Goal: Information Seeking & Learning: Learn about a topic

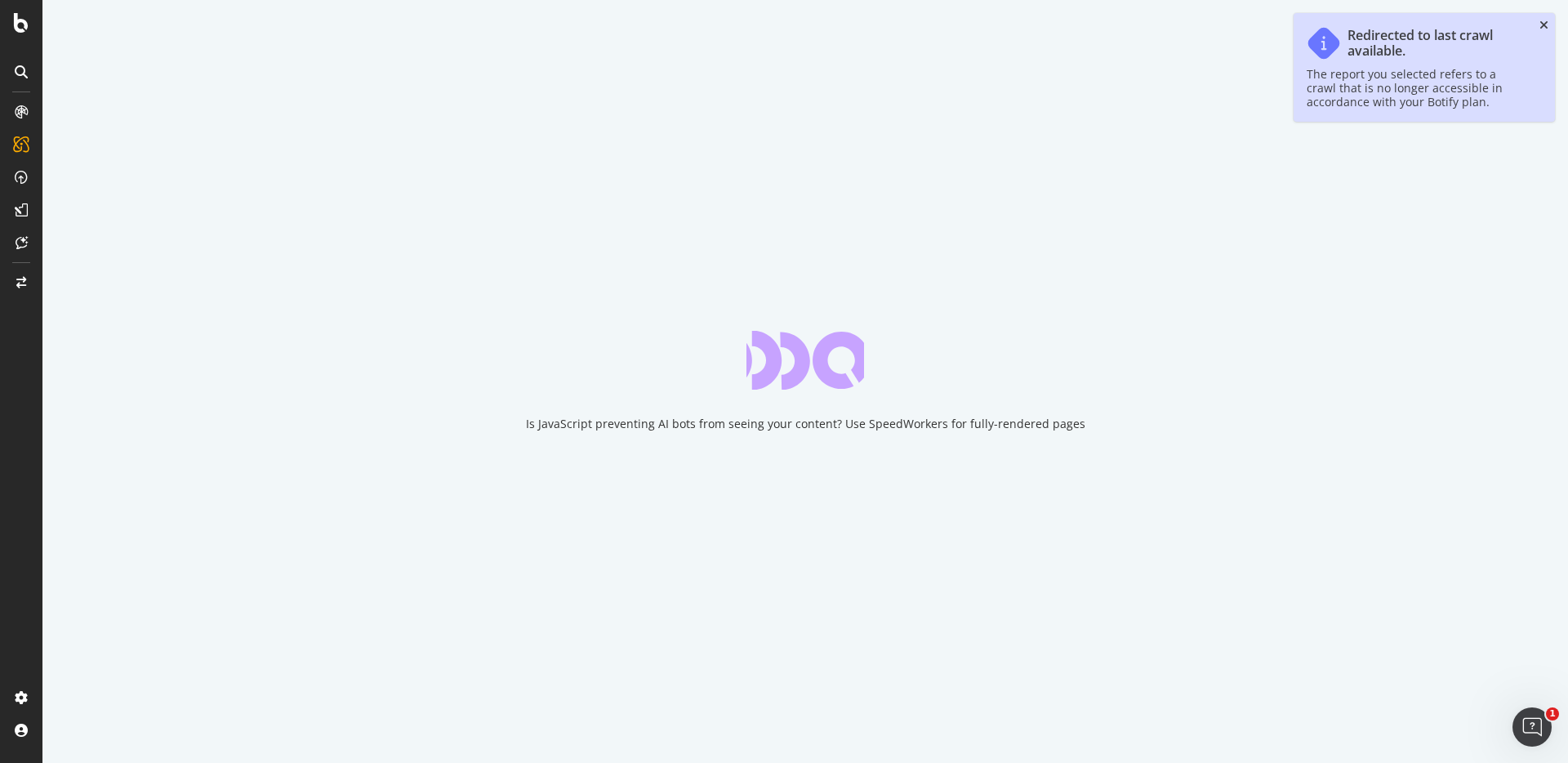
click at [1542, 22] on icon "close toast" at bounding box center [1543, 25] width 9 height 11
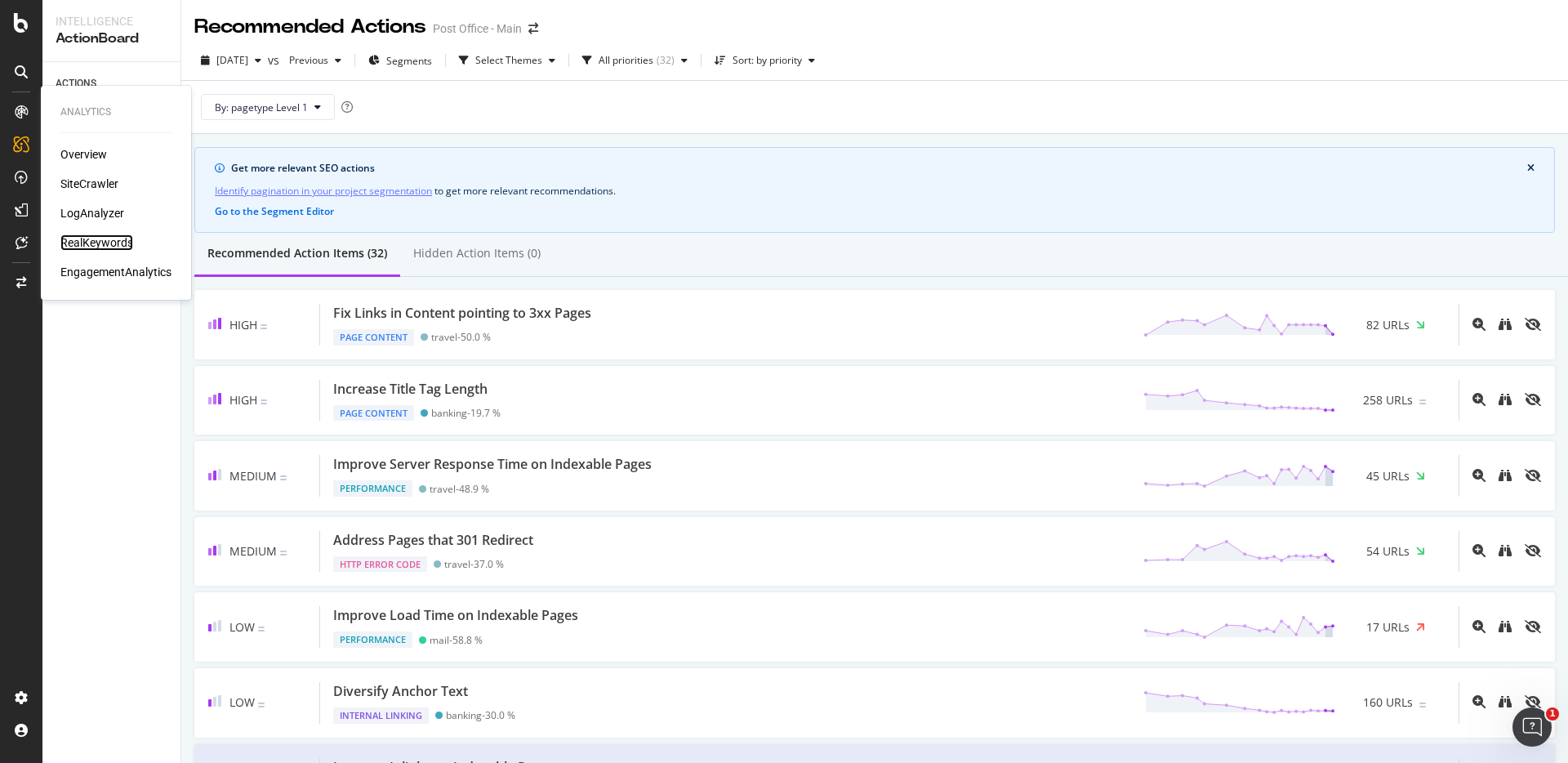
click at [91, 244] on div "RealKeywords" at bounding box center [96, 242] width 72 height 16
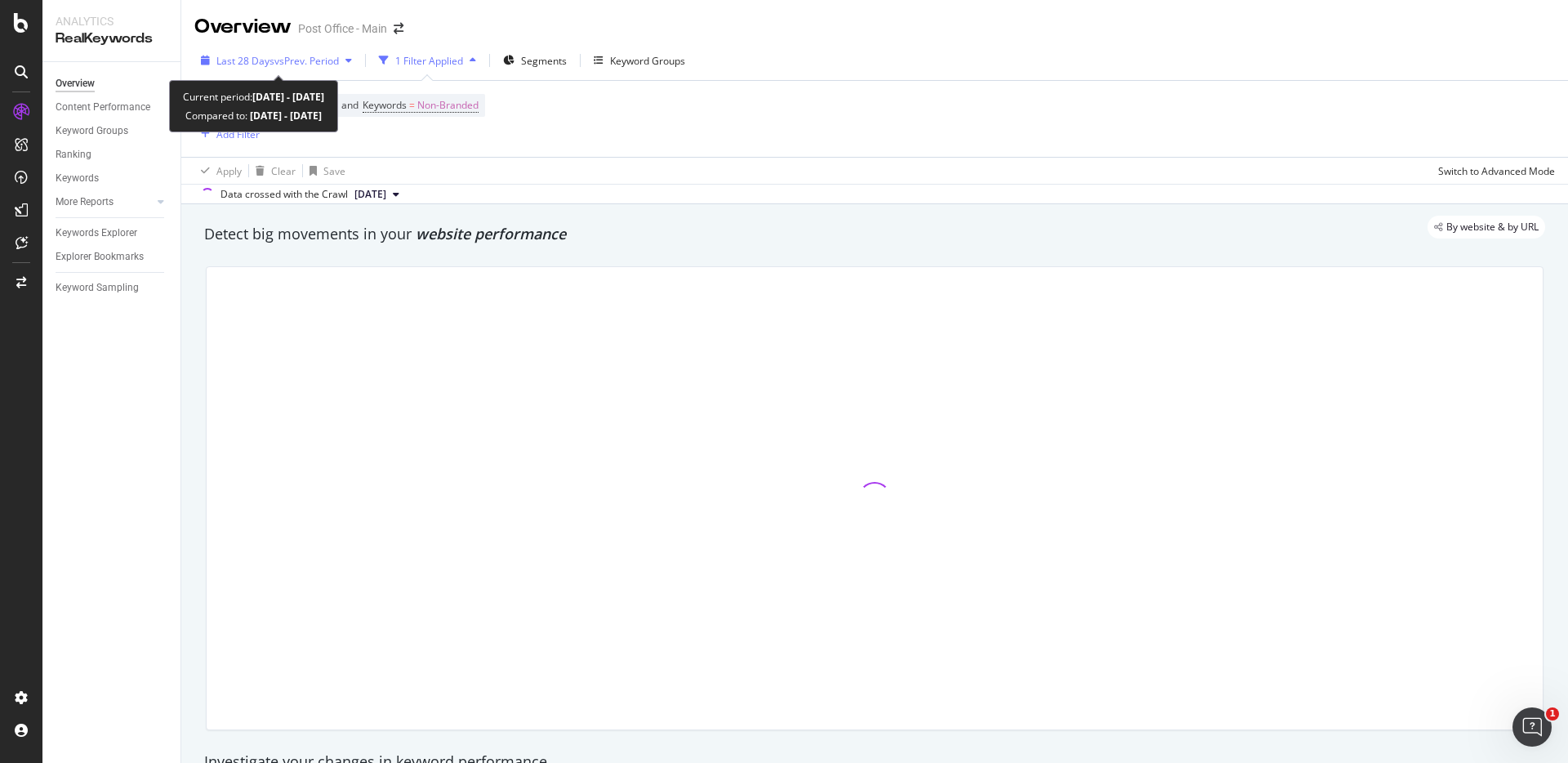
click at [343, 62] on div "button" at bounding box center [348, 60] width 20 height 10
